Goal: Task Accomplishment & Management: Complete application form

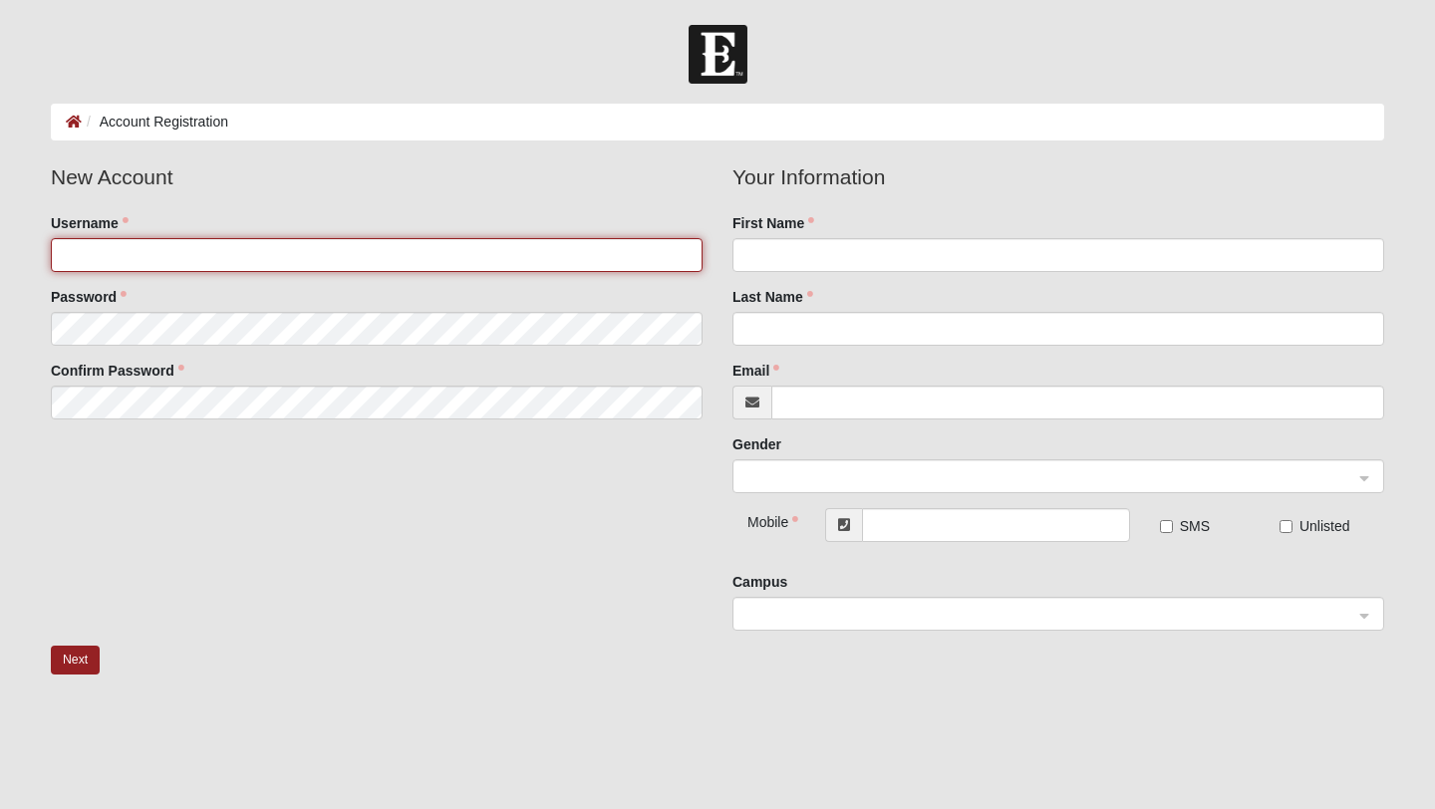
click at [239, 262] on input "Username" at bounding box center [377, 255] width 652 height 34
type input "KaiyaLWest"
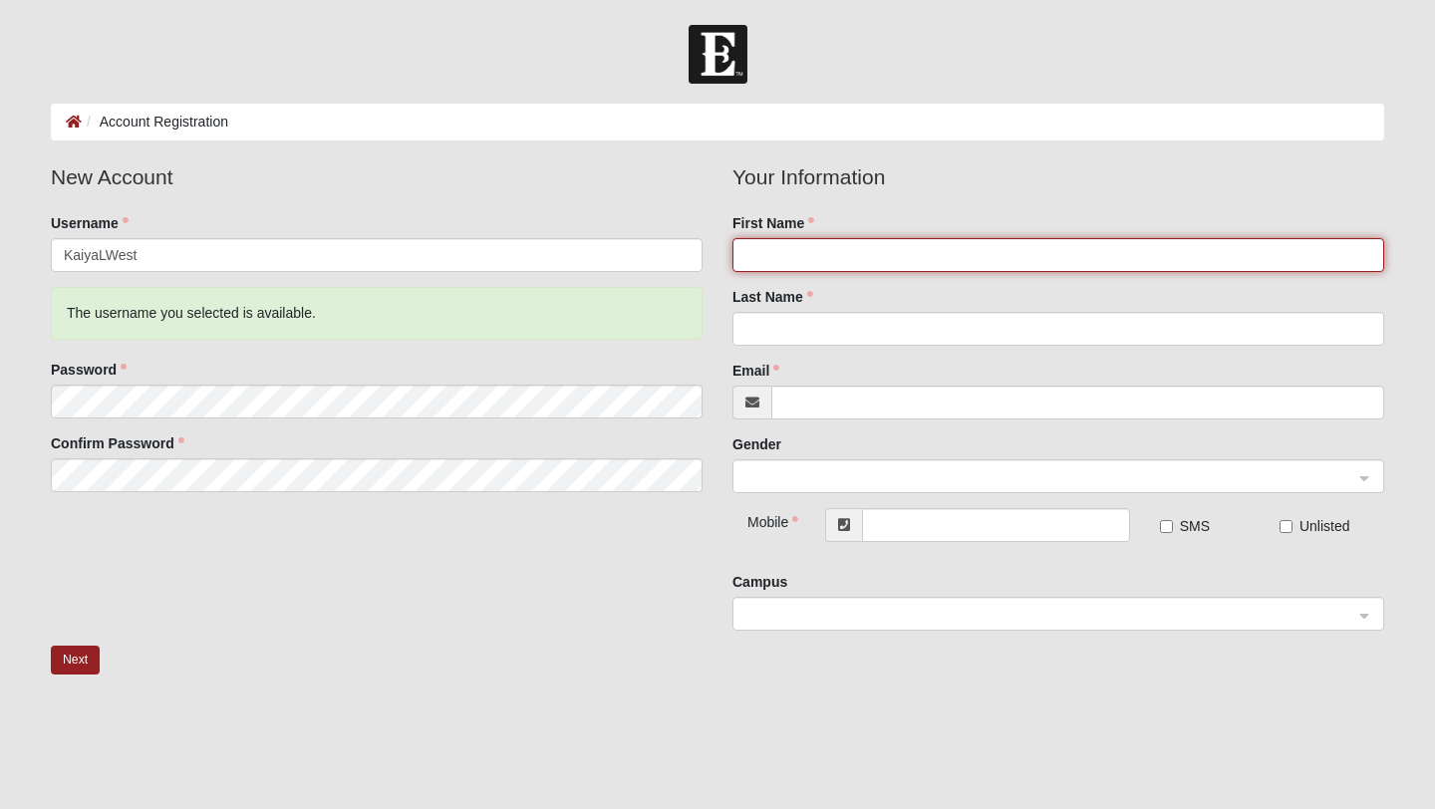
click at [808, 255] on input "First Name" at bounding box center [1059, 255] width 652 height 34
type input "Kaiya"
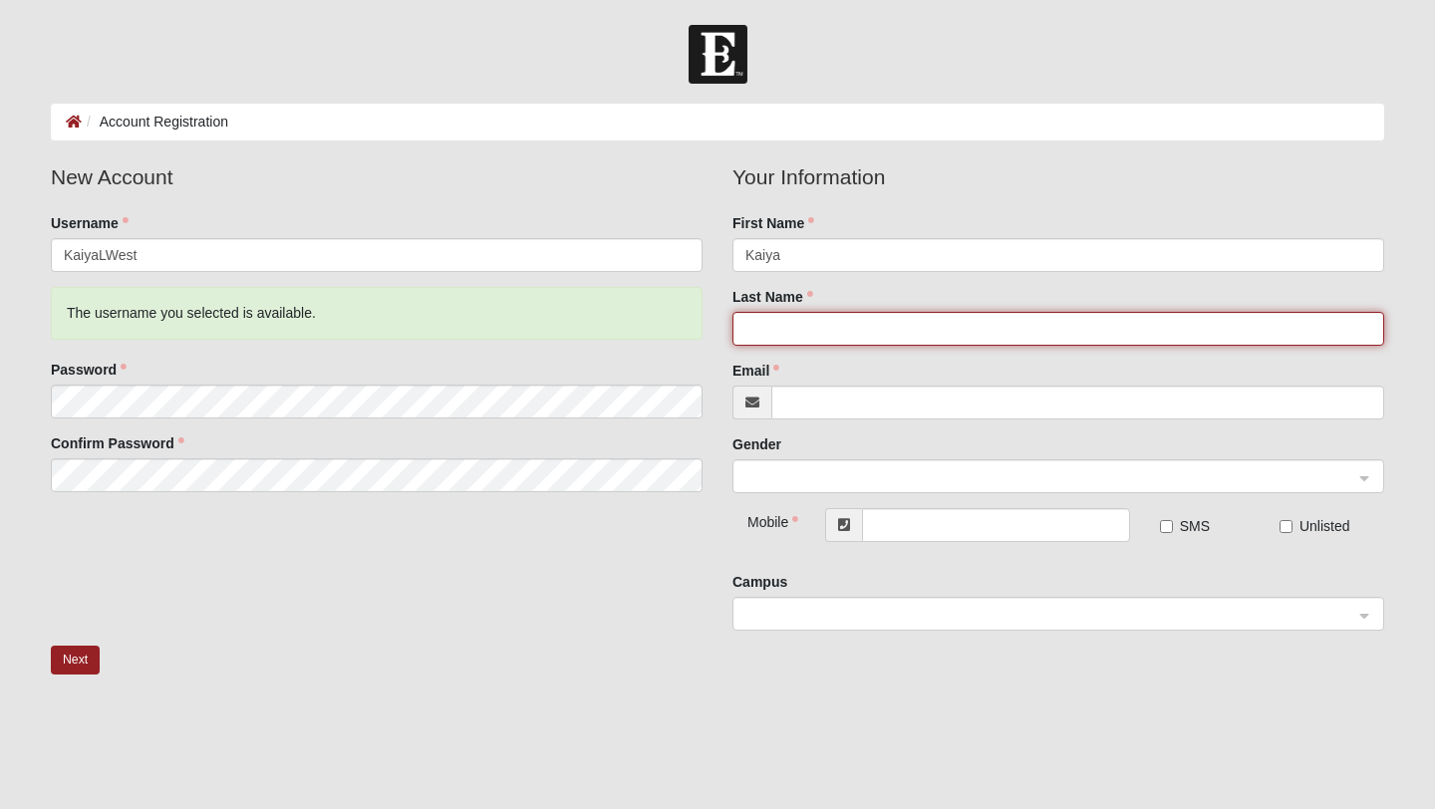
click at [837, 327] on input "Last Name" at bounding box center [1059, 329] width 652 height 34
type input "West"
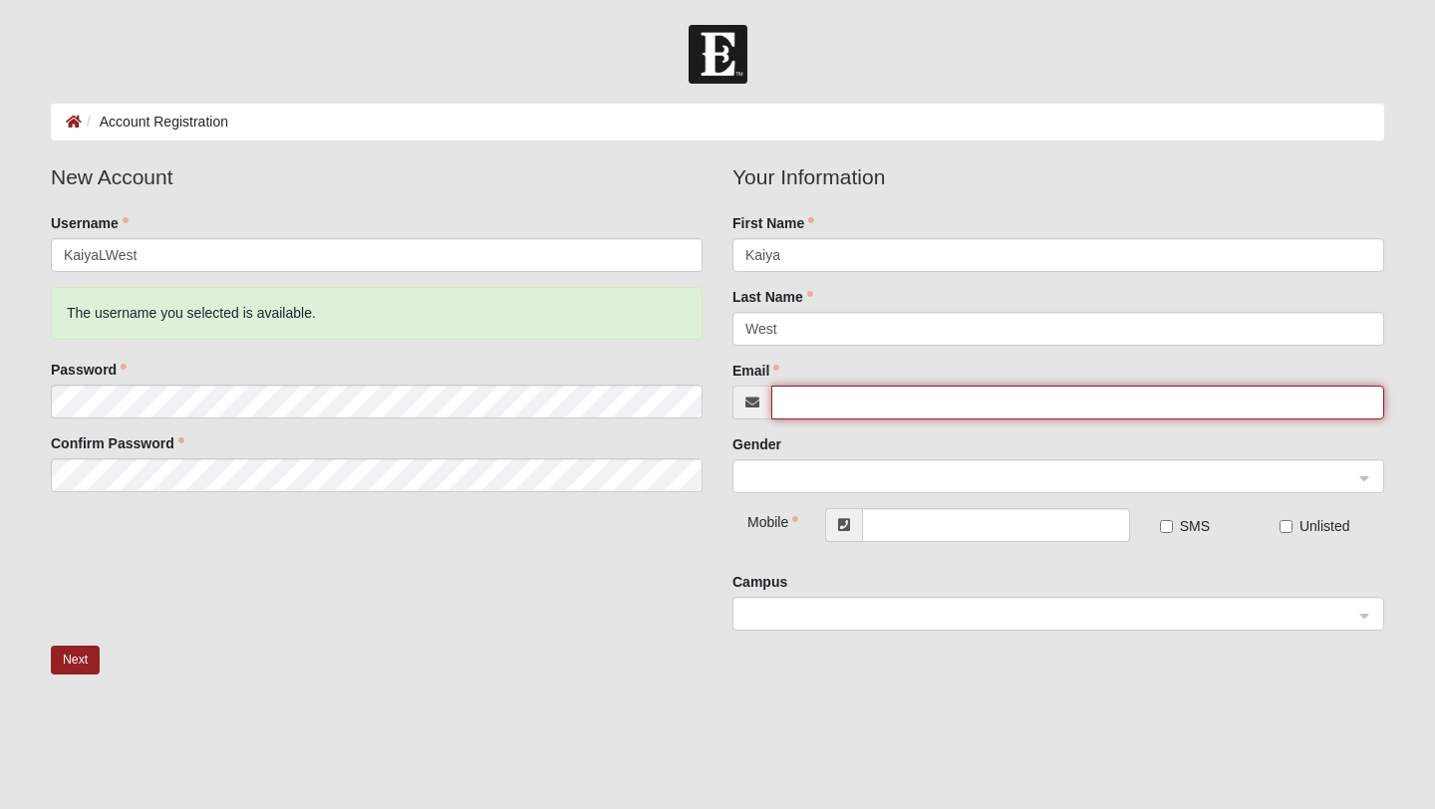
click at [868, 414] on input "Email" at bounding box center [1078, 403] width 613 height 34
type input "Kaiya.west@CoE22.com"
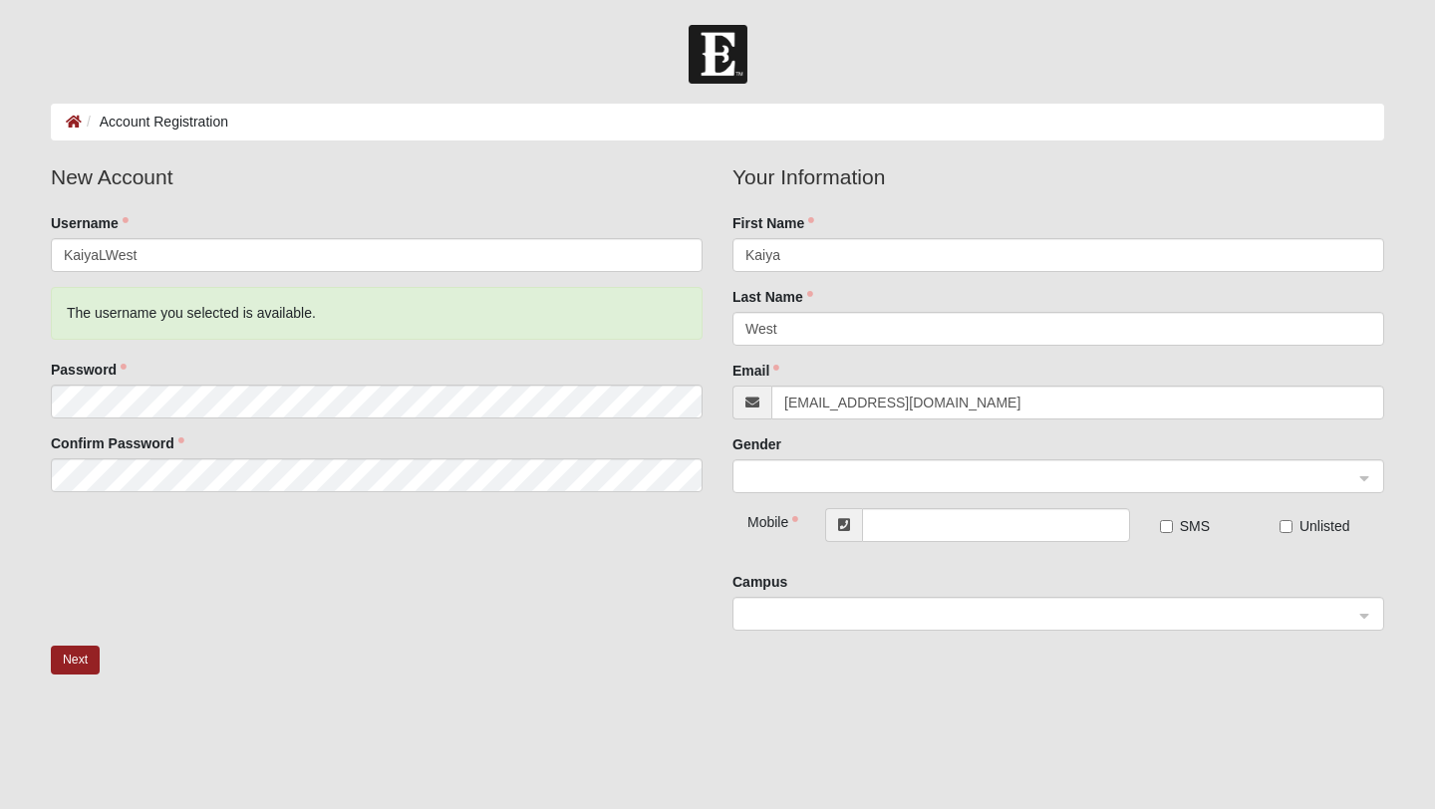
click at [916, 460] on div at bounding box center [1059, 477] width 652 height 34
click at [912, 468] on span at bounding box center [1050, 477] width 608 height 22
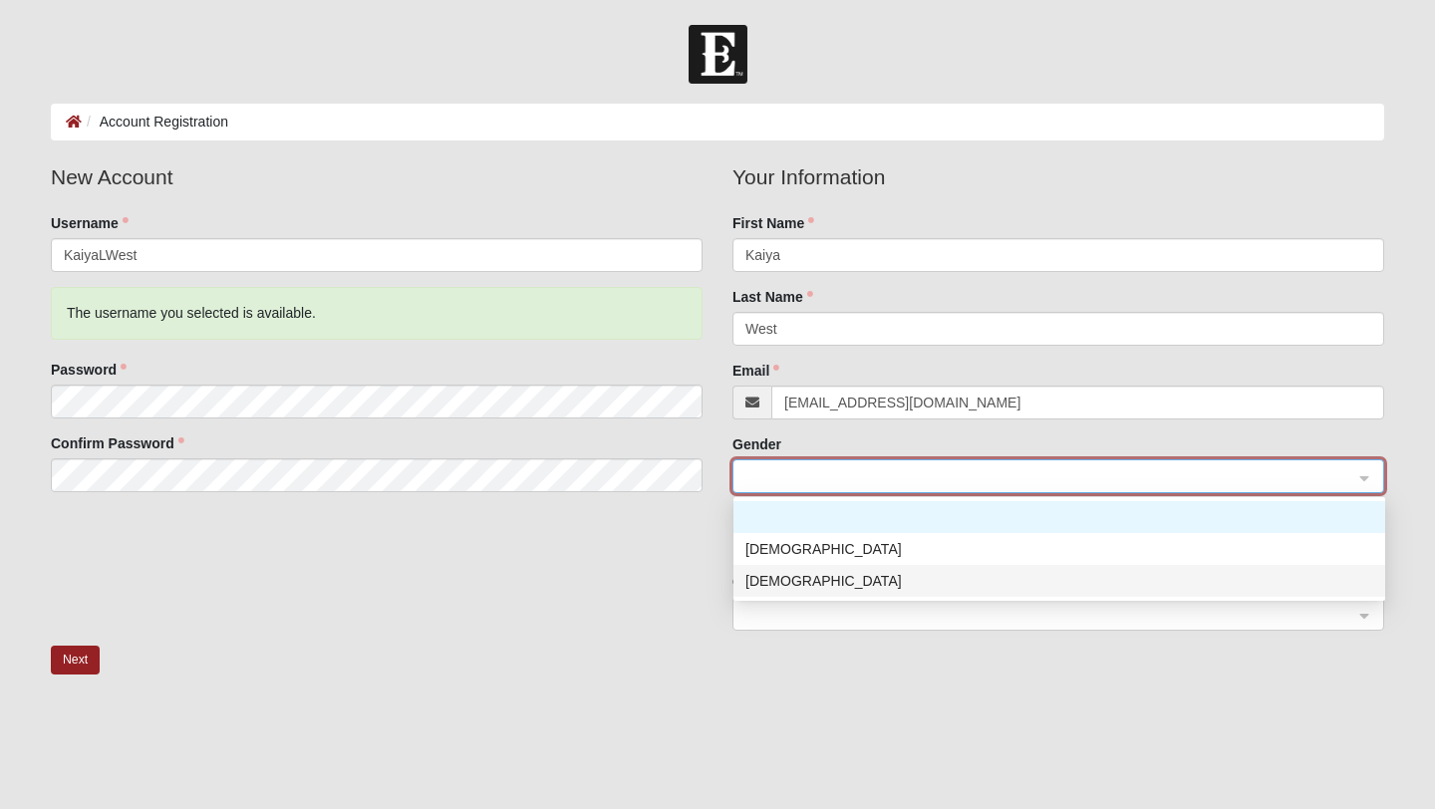
click at [823, 576] on div "[DEMOGRAPHIC_DATA]" at bounding box center [1060, 581] width 628 height 22
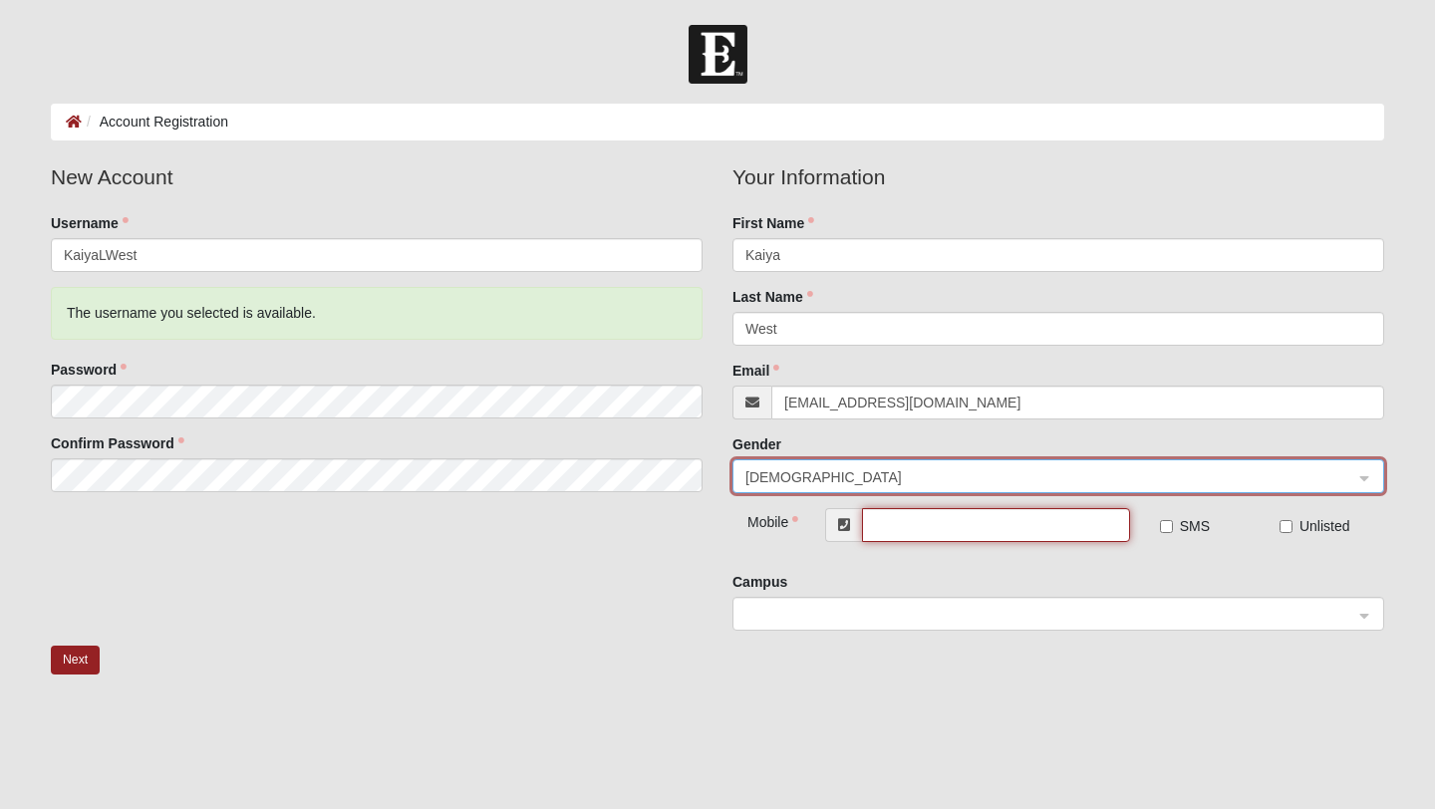
click at [932, 524] on input "text" at bounding box center [996, 525] width 268 height 34
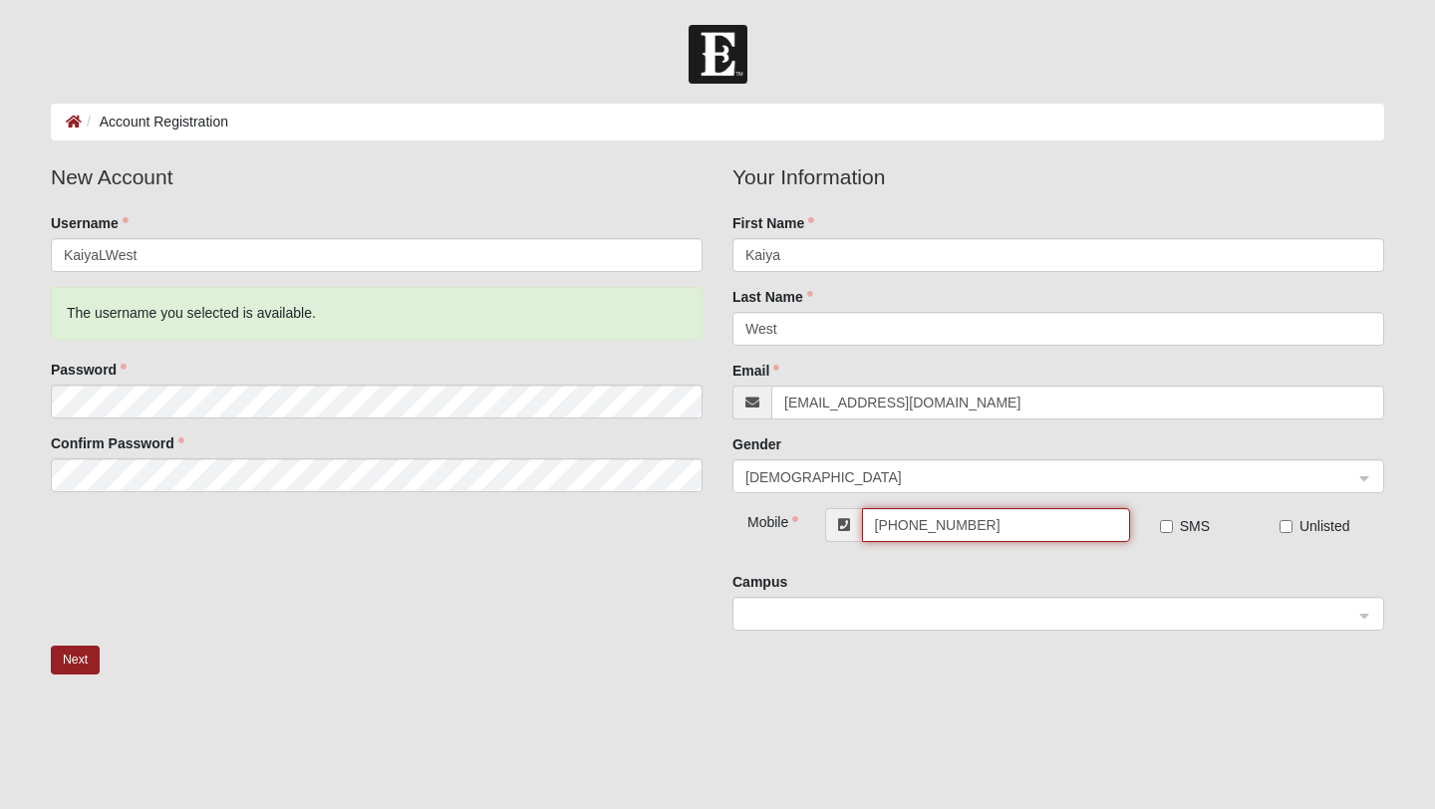
type input "(904) 703-9351"
click at [1168, 521] on input "SMS" at bounding box center [1166, 526] width 13 height 13
checkbox input "true"
click at [1065, 613] on span at bounding box center [1050, 615] width 608 height 22
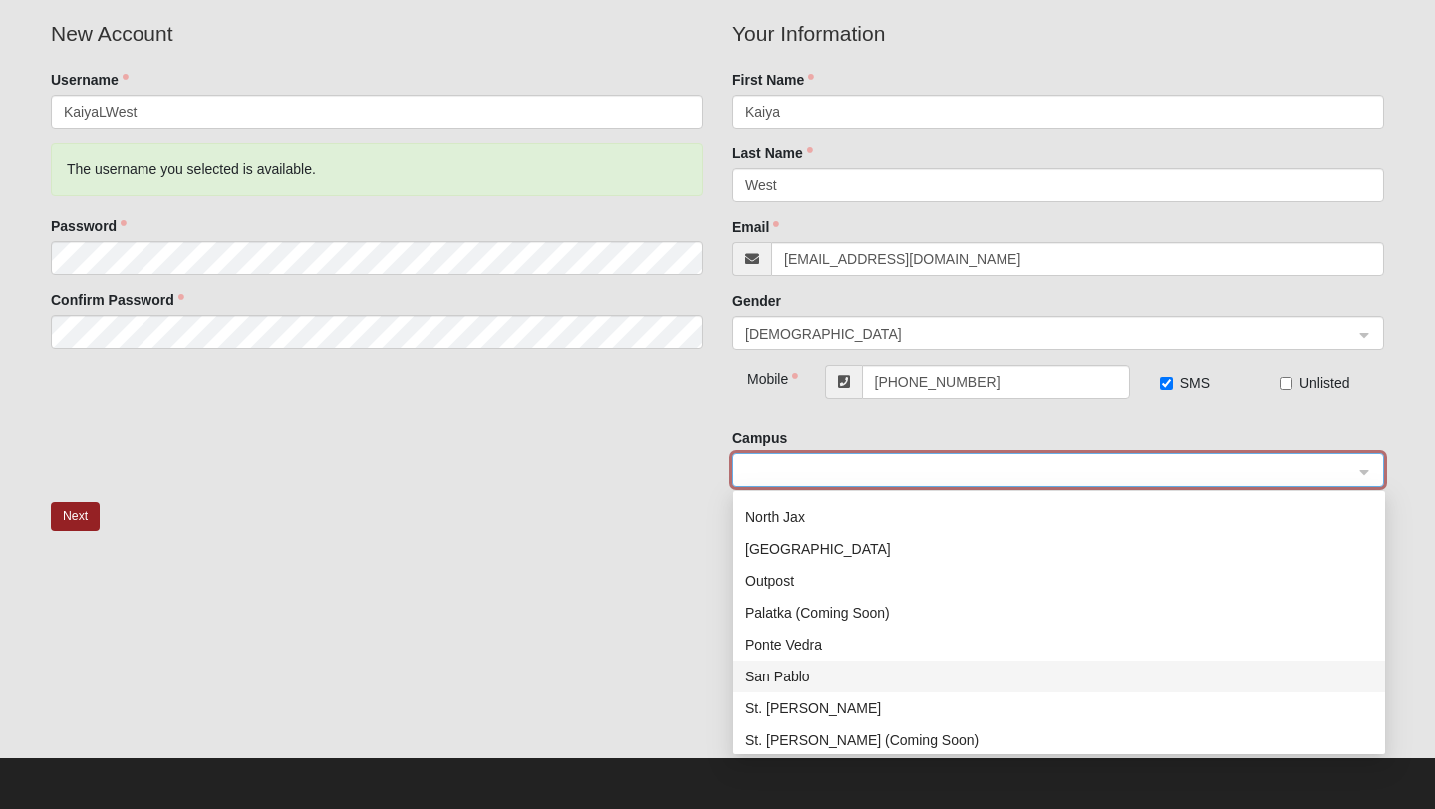
scroll to position [287, 0]
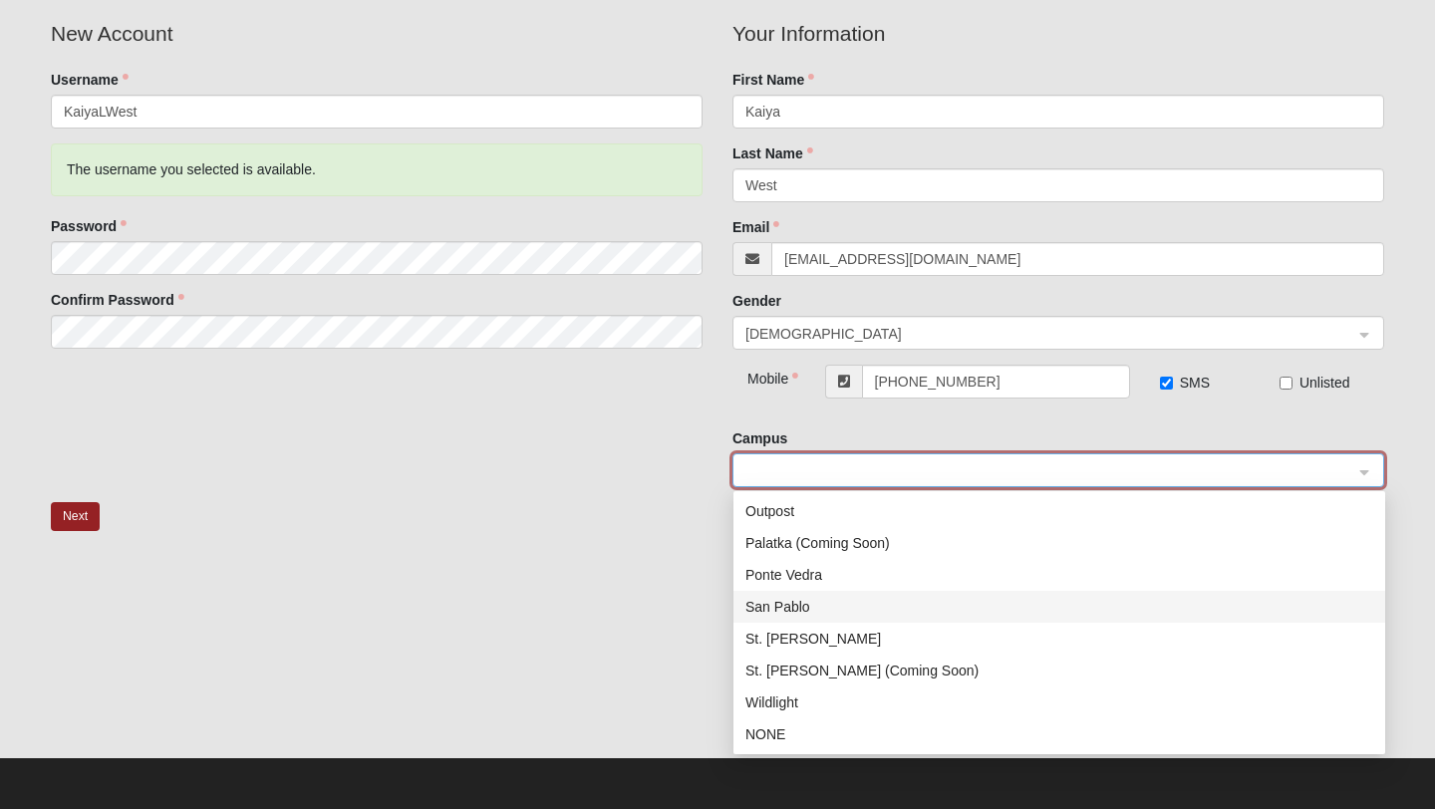
click at [789, 611] on div "San Pablo" at bounding box center [1060, 607] width 628 height 22
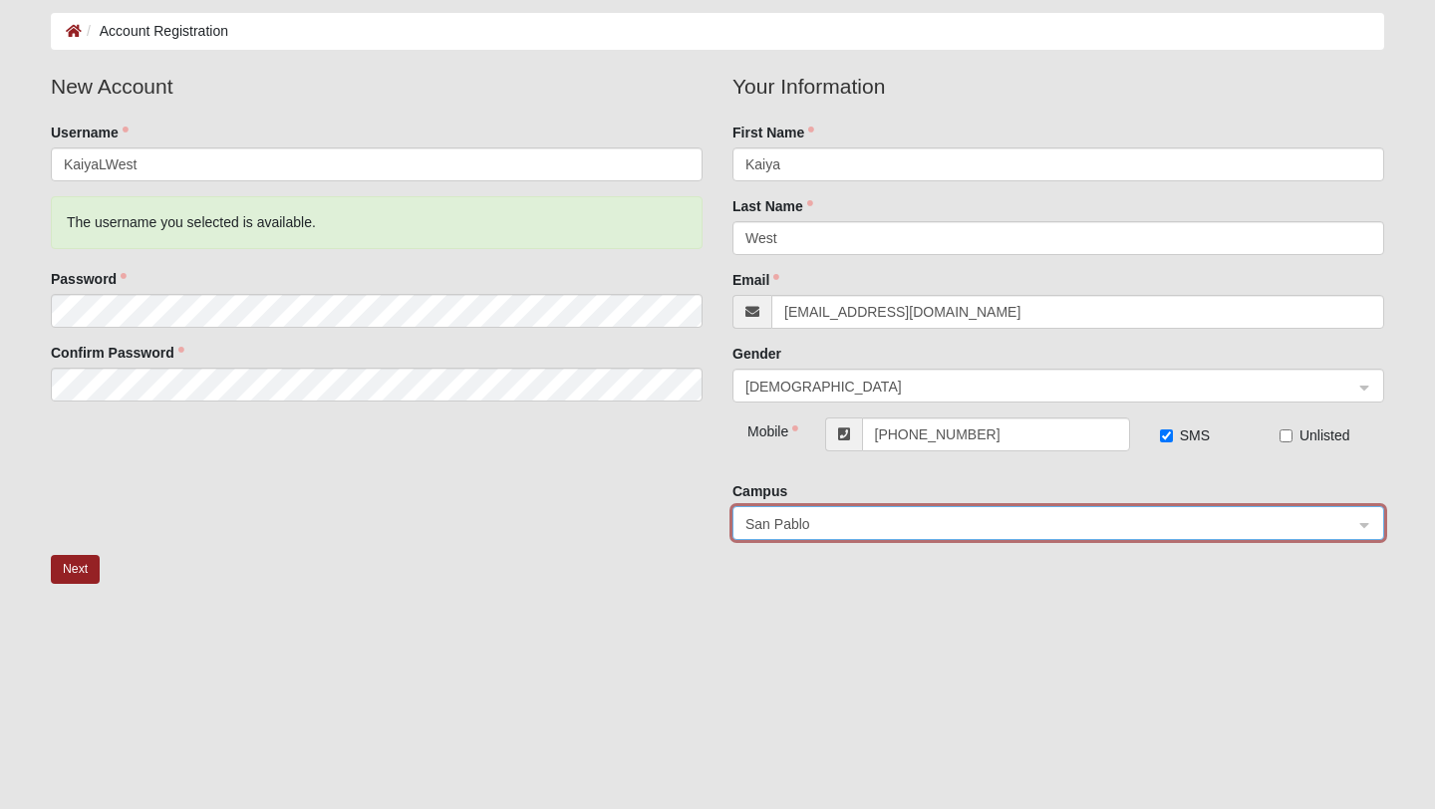
scroll to position [86, 0]
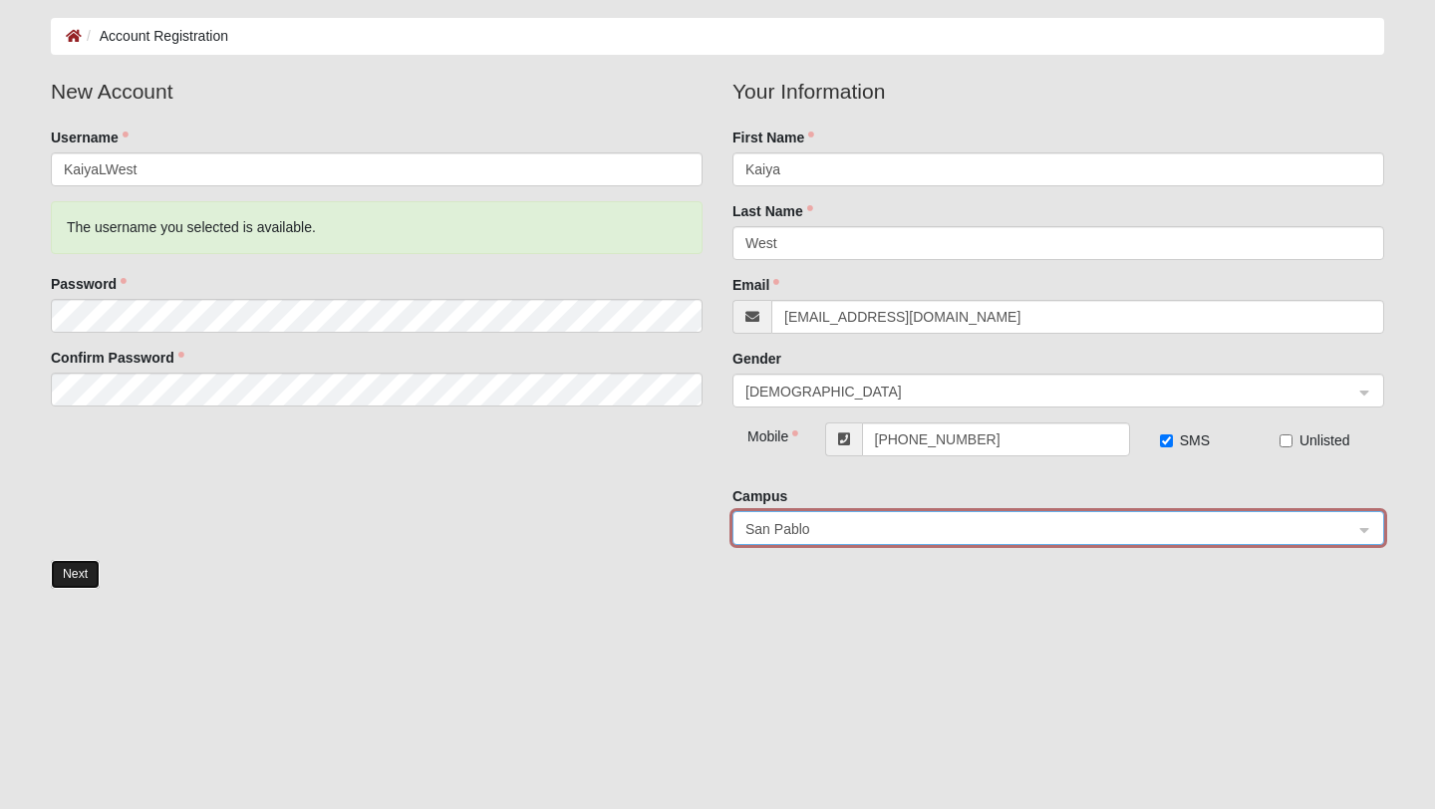
click at [79, 570] on button "Next" at bounding box center [75, 574] width 49 height 29
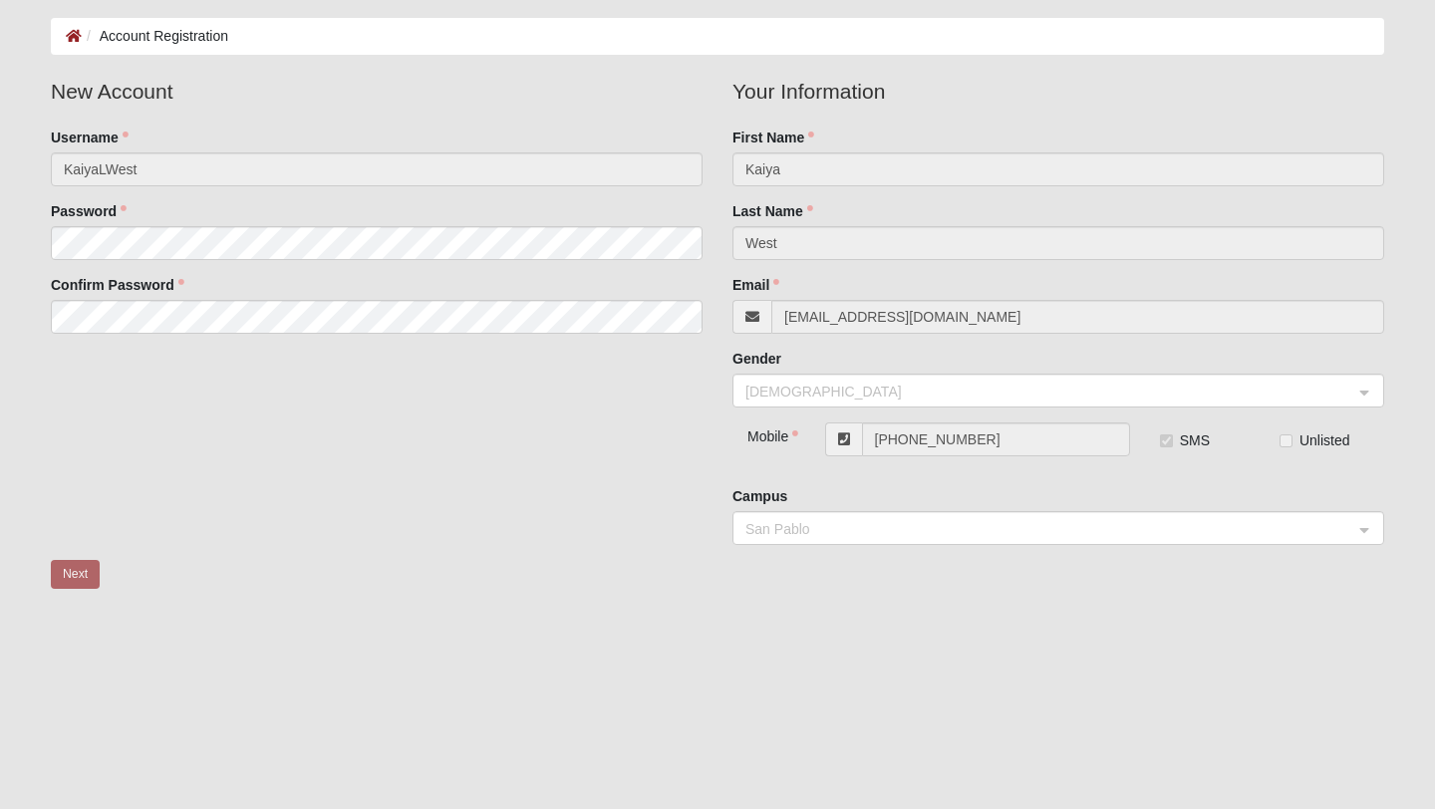
scroll to position [0, 0]
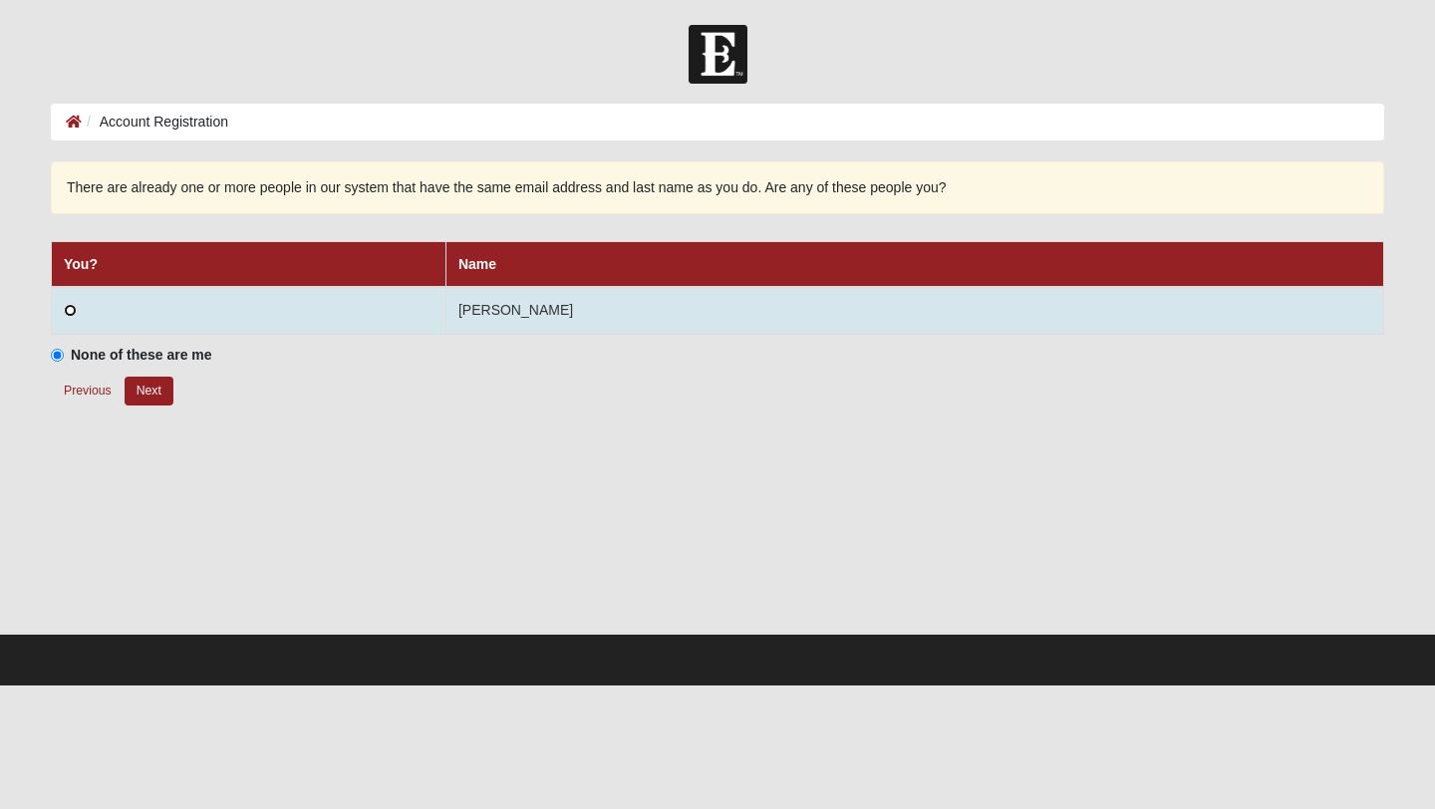
click at [66, 310] on input "radio" at bounding box center [70, 310] width 13 height 13
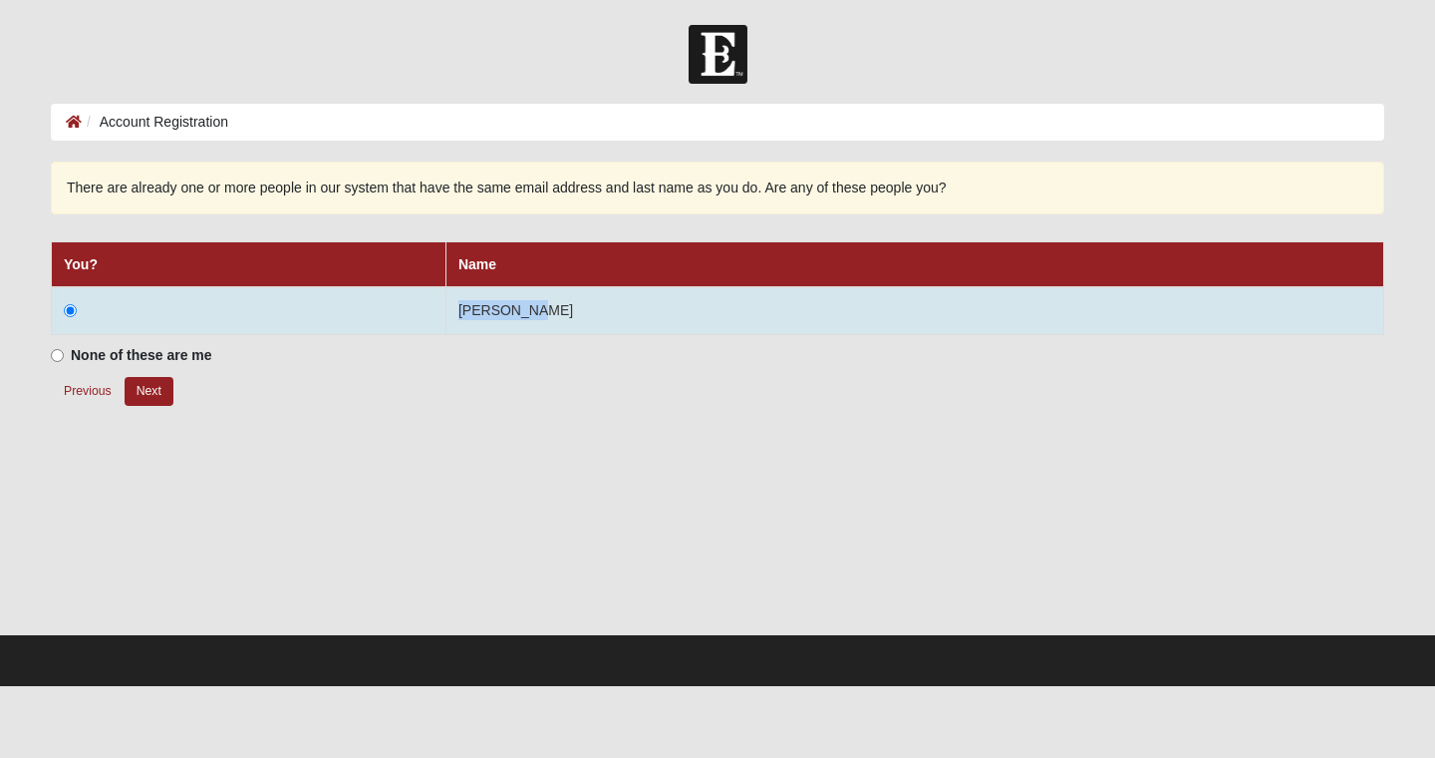
drag, startPoint x: 576, startPoint y: 312, endPoint x: 651, endPoint y: 315, distance: 74.8
click at [651, 315] on td "[PERSON_NAME]" at bounding box center [915, 311] width 938 height 48
click at [633, 328] on td "[PERSON_NAME]" at bounding box center [915, 311] width 938 height 48
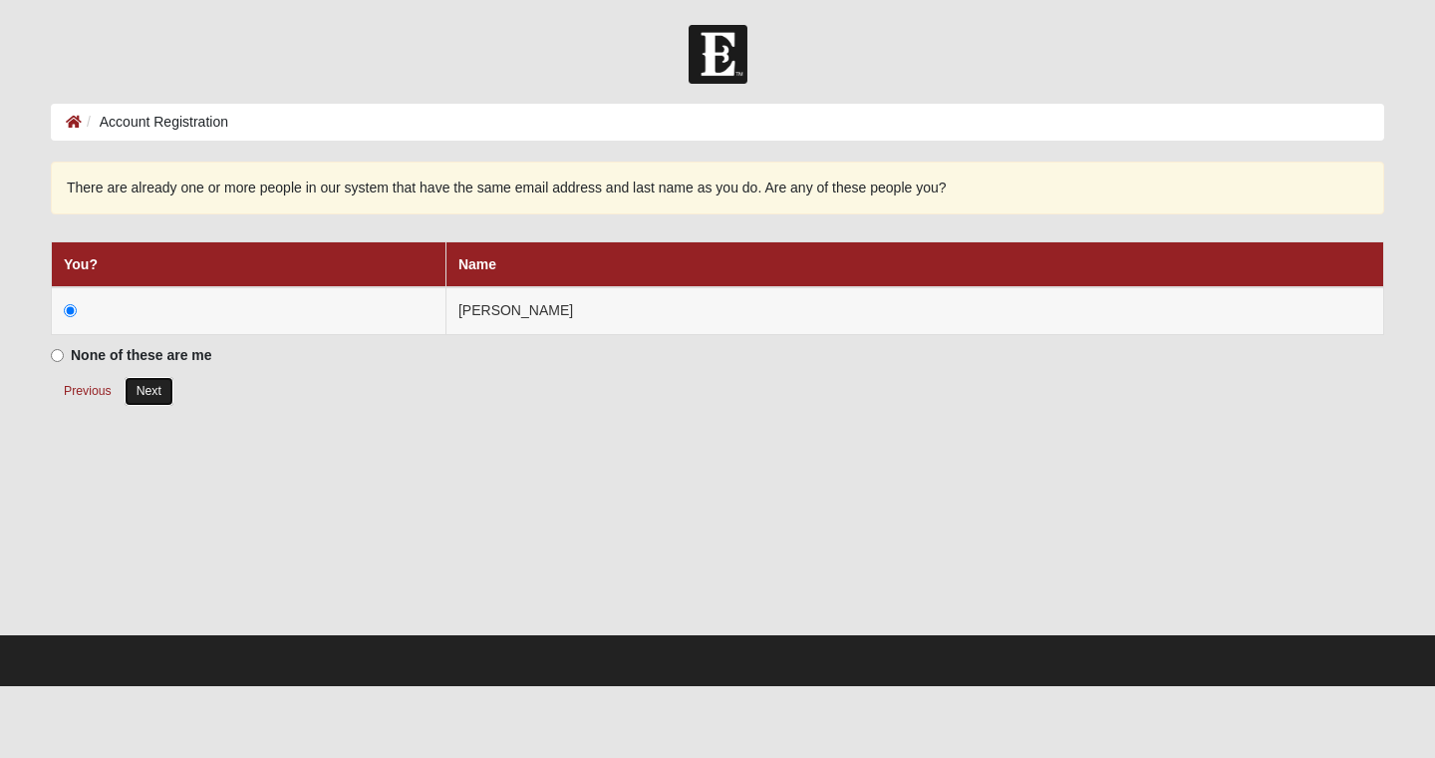
click at [150, 394] on button "Next" at bounding box center [149, 391] width 49 height 29
radio input "true"
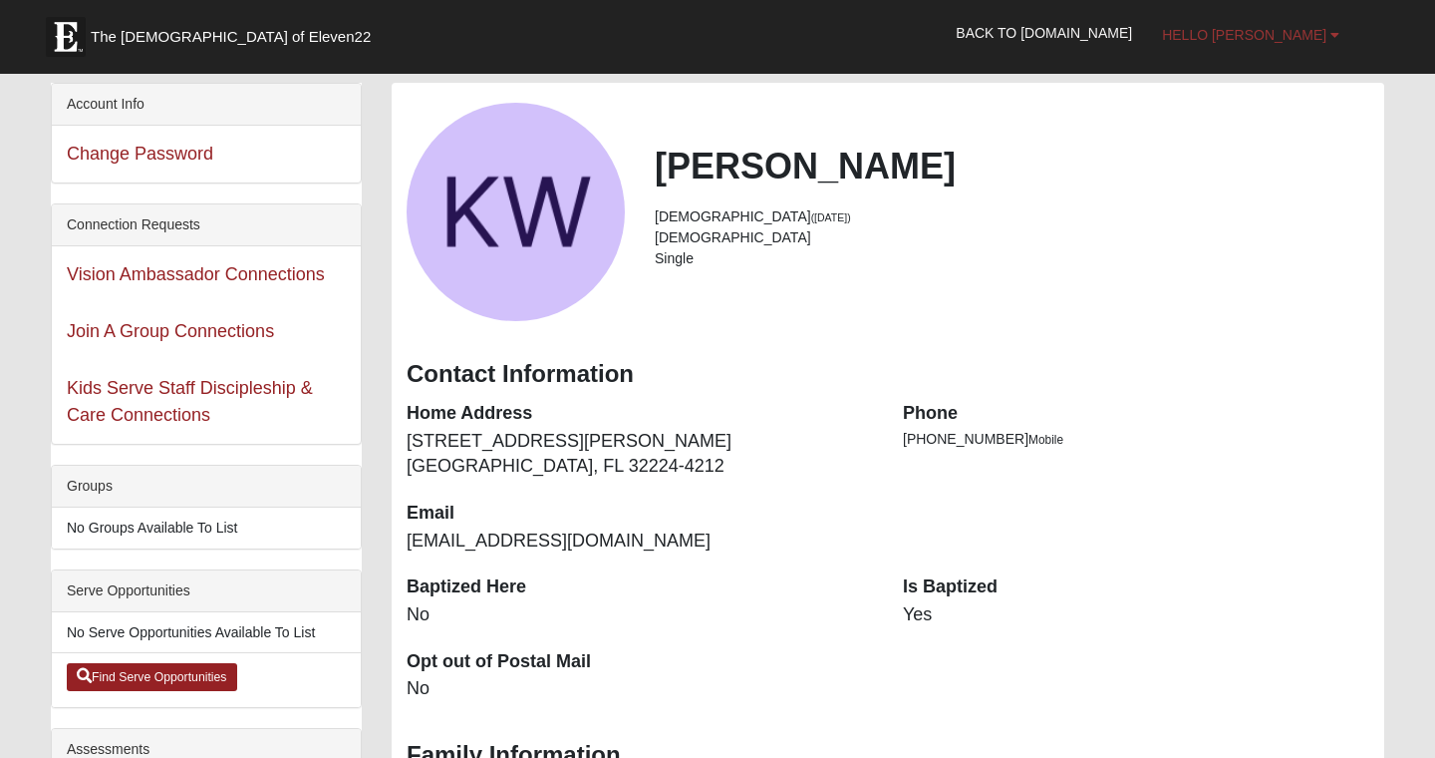
click at [1331, 36] on b at bounding box center [1335, 35] width 9 height 14
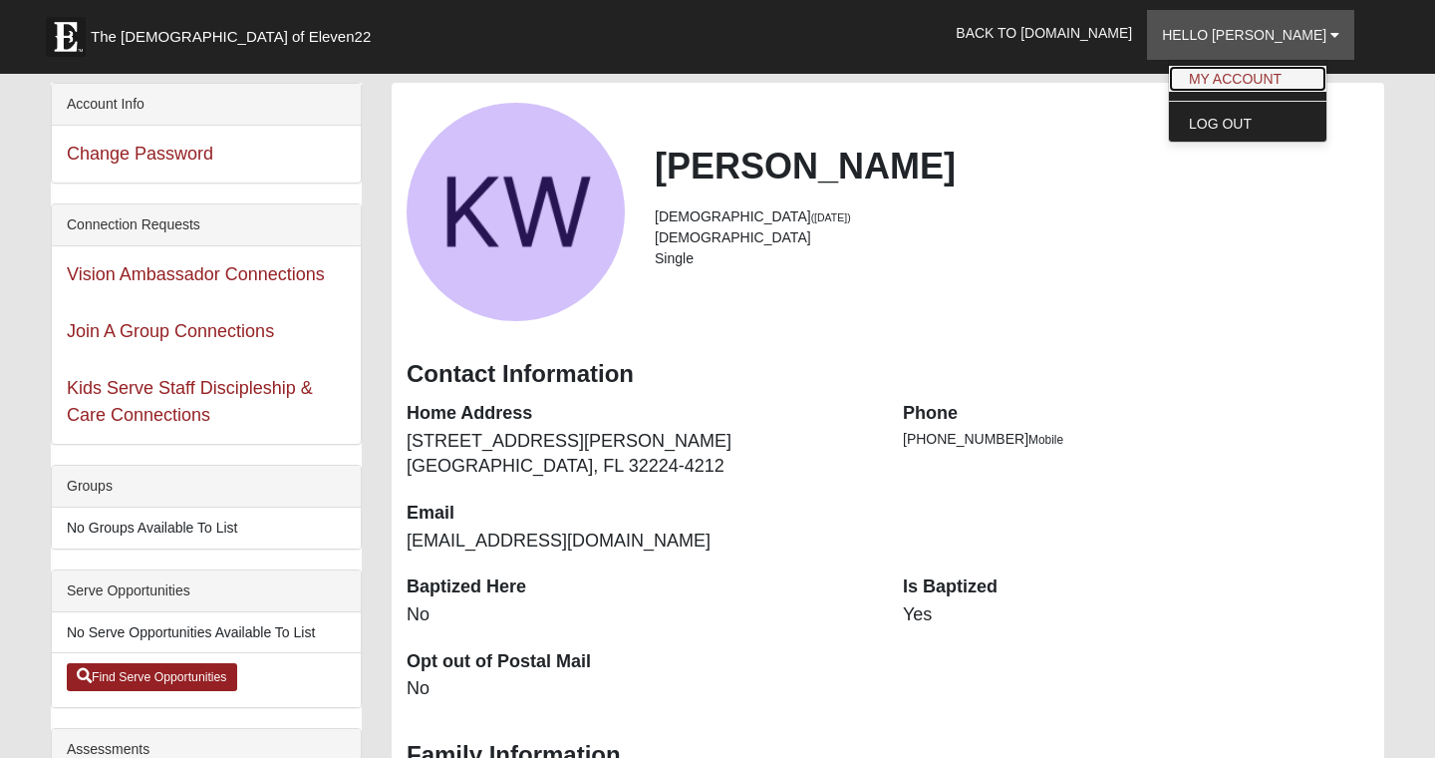
click at [1299, 79] on link "My Account" at bounding box center [1247, 79] width 157 height 26
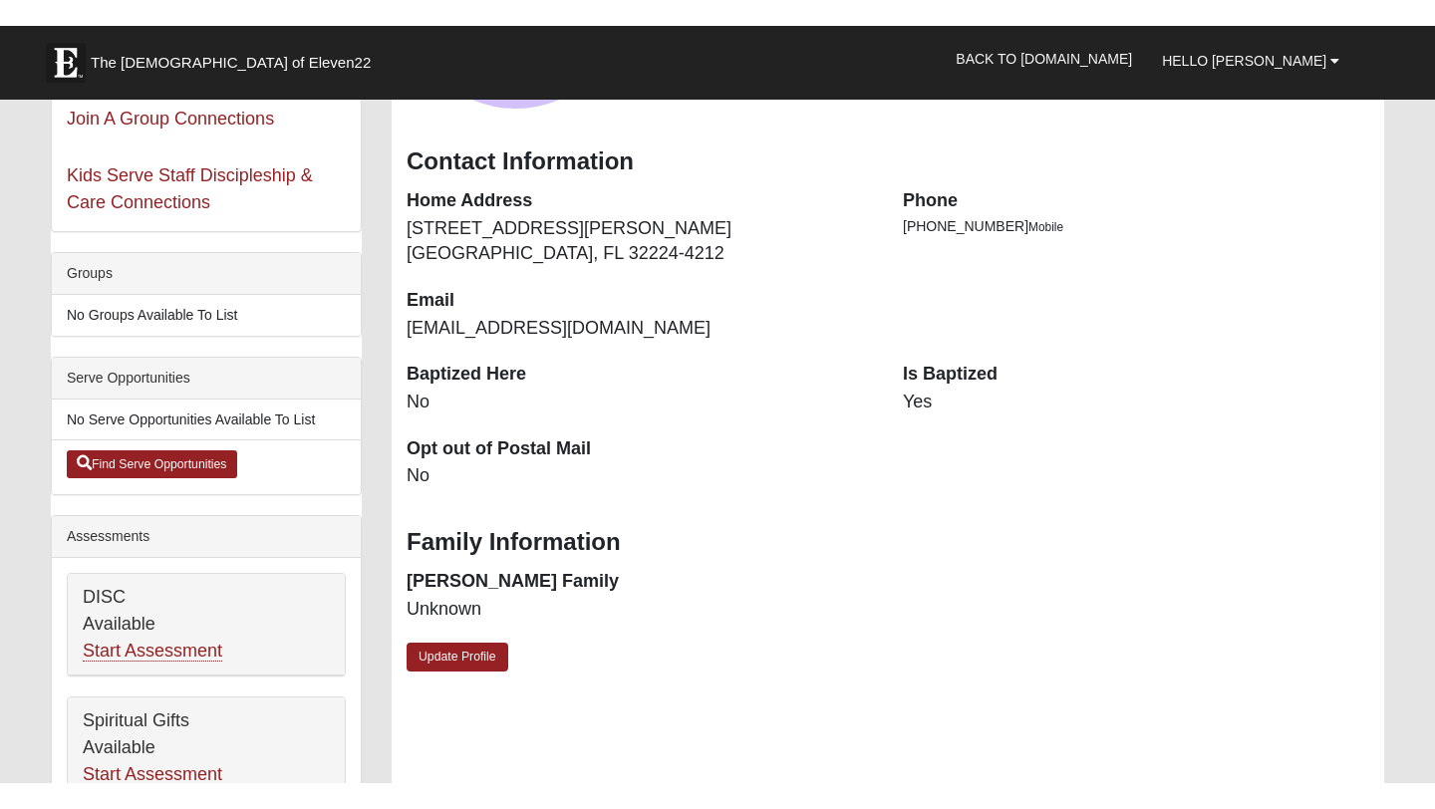
scroll to position [240, 0]
